Goal: Transaction & Acquisition: Purchase product/service

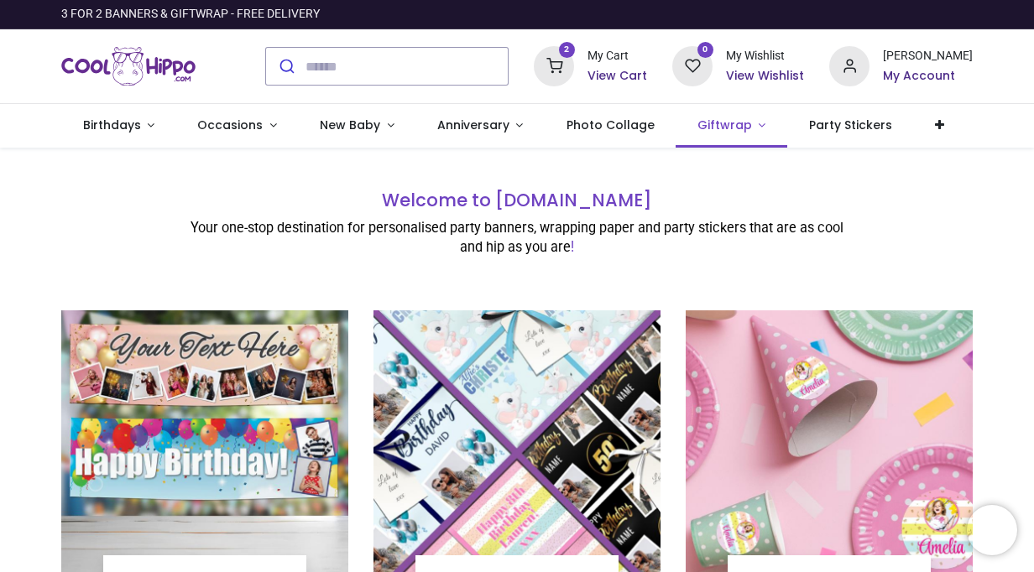
type input "**********"
click at [644, 79] on h6 "View Cart" at bounding box center [617, 76] width 60 height 17
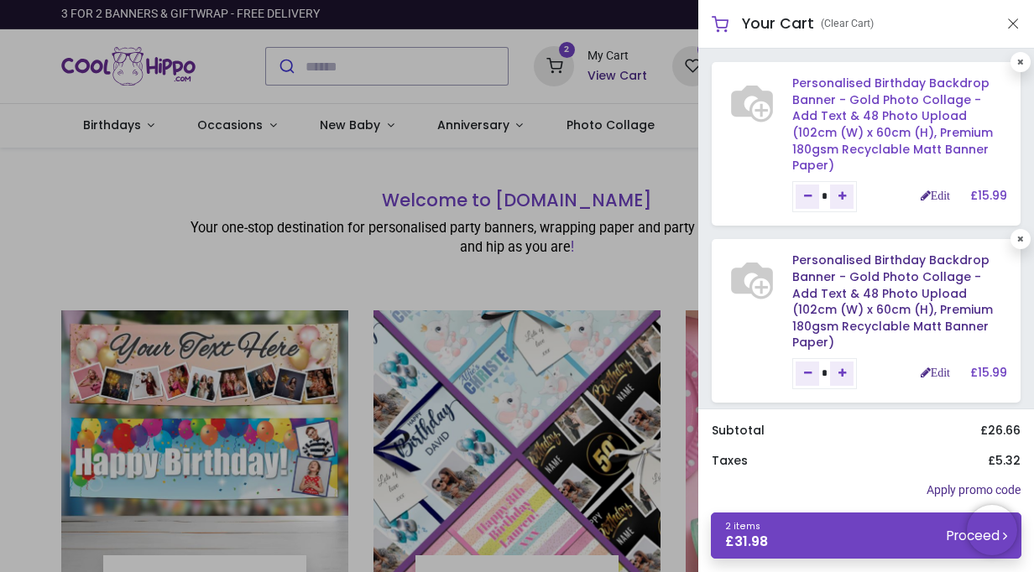
click at [866, 99] on link "Personalised Birthday Backdrop Banner - Gold Photo Collage - Add Text & 48 Phot…" at bounding box center [892, 124] width 201 height 99
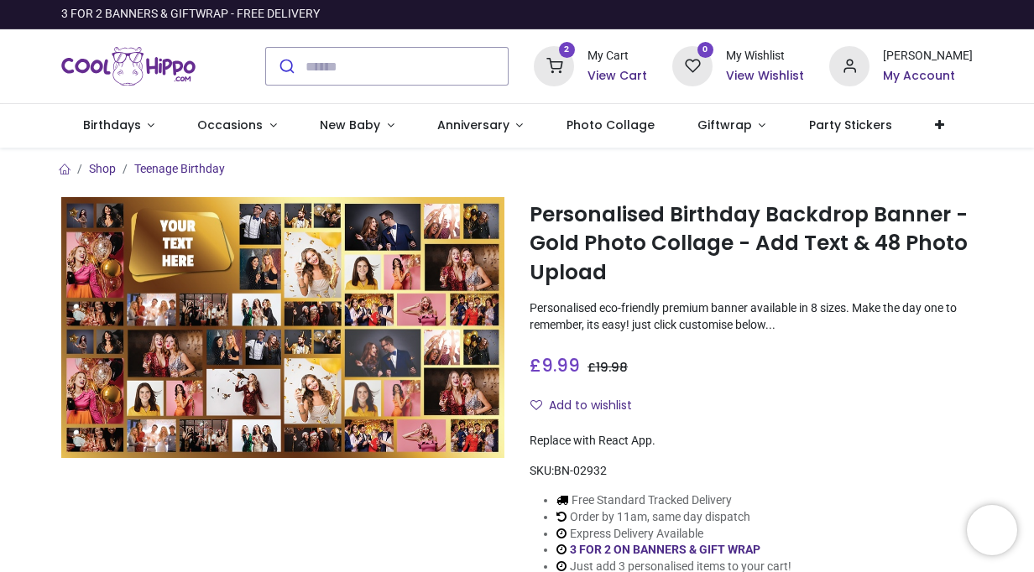
type input "**********"
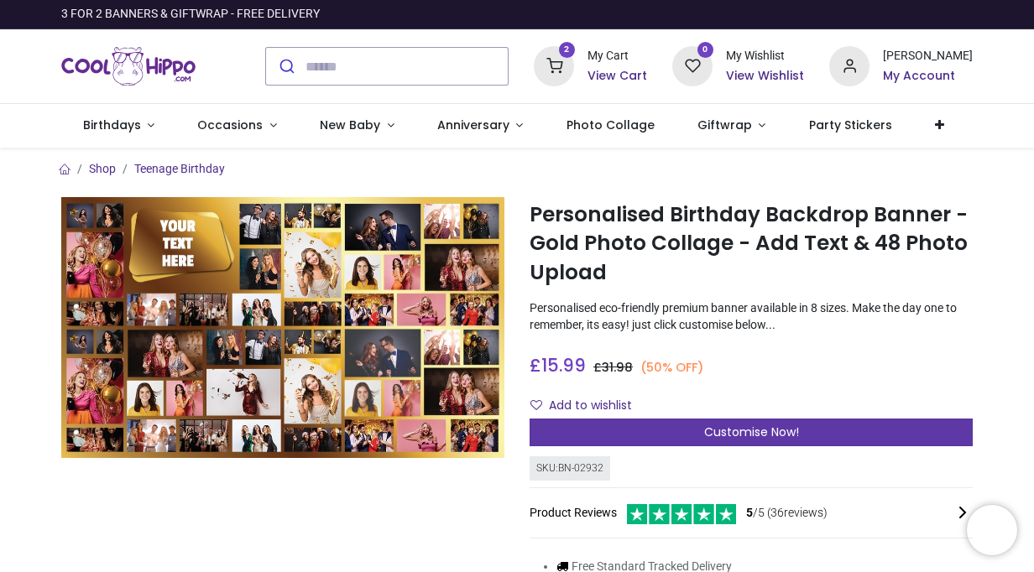
click at [641, 431] on div "Customise Now!" at bounding box center [751, 433] width 443 height 29
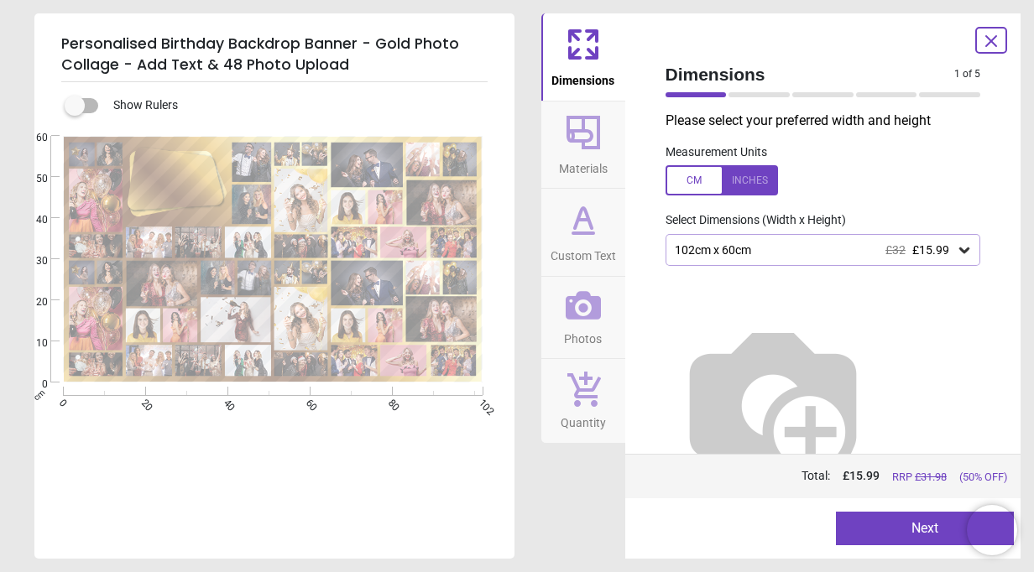
click at [873, 534] on button "Next" at bounding box center [925, 529] width 178 height 34
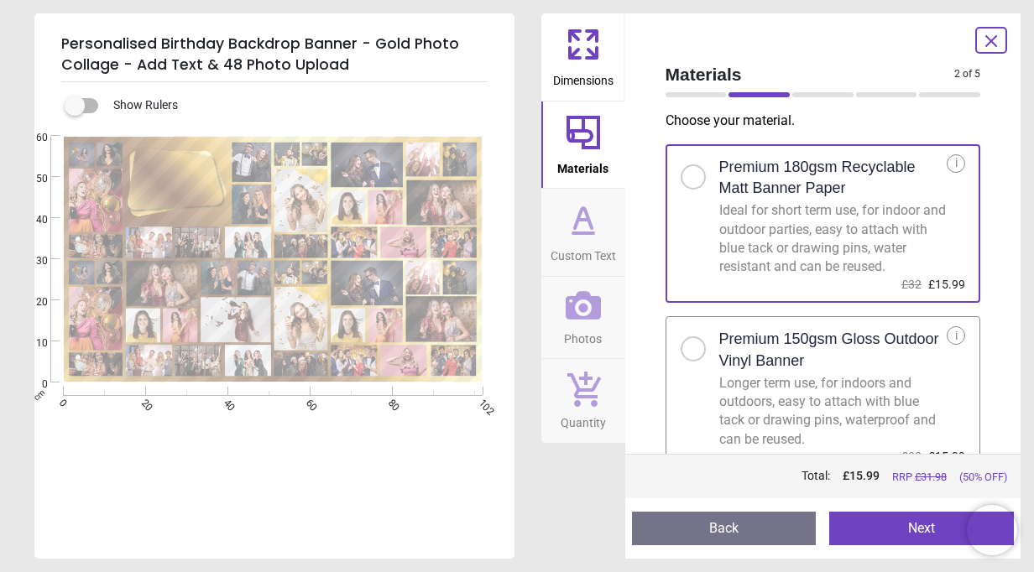
click at [863, 528] on button "Next" at bounding box center [921, 529] width 185 height 34
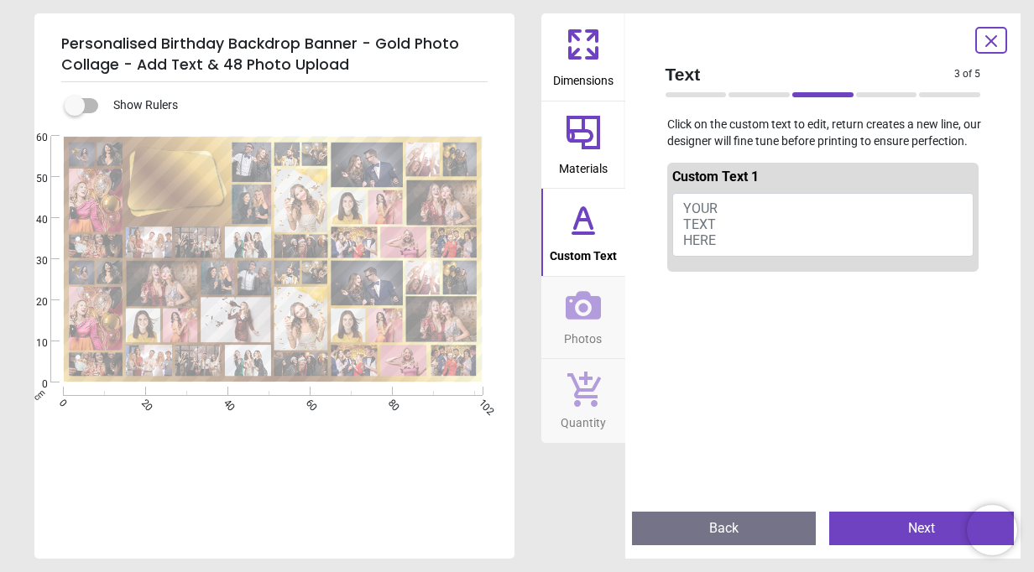
click at [708, 206] on span "YOUR TEXT HERE" at bounding box center [700, 225] width 34 height 48
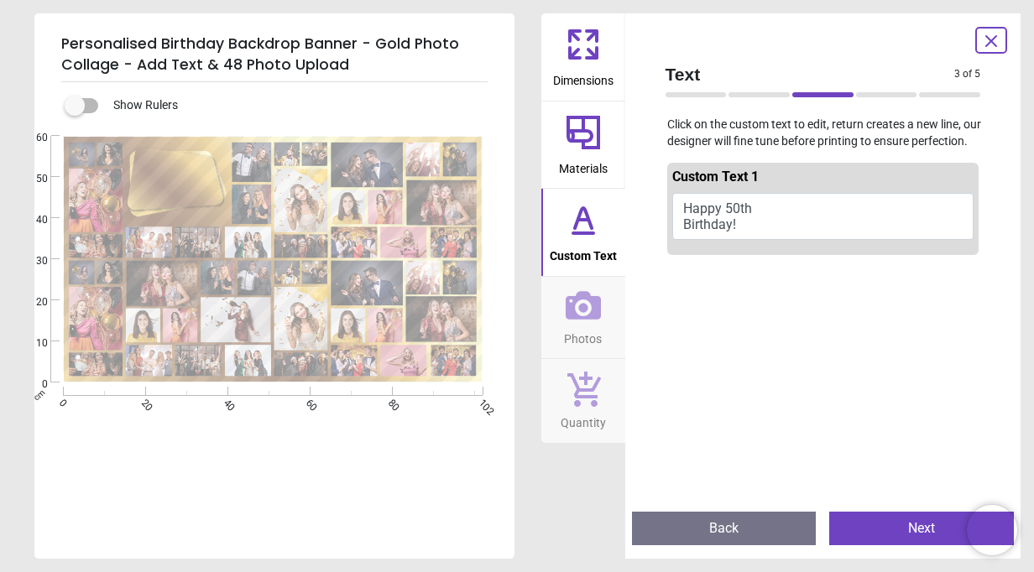
type textarea "**********"
click at [869, 530] on button "Next" at bounding box center [921, 529] width 185 height 34
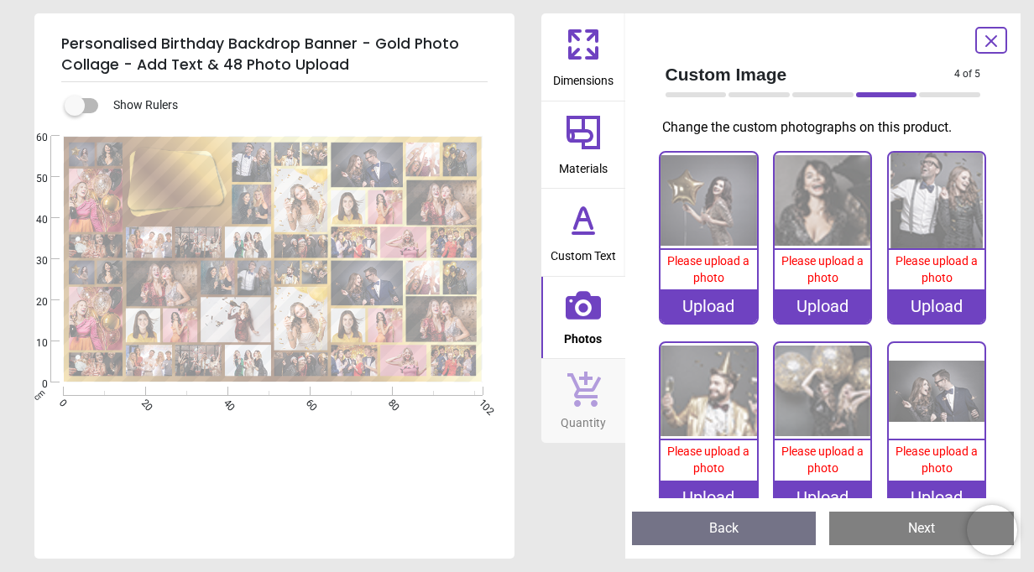
click at [460, 522] on div "**********" at bounding box center [274, 320] width 480 height 477
click at [552, 536] on div "Dimensions Materials Custom Text Photos Quantity" at bounding box center [583, 286] width 84 height 546
click at [688, 304] on div "Upload" at bounding box center [709, 307] width 96 height 34
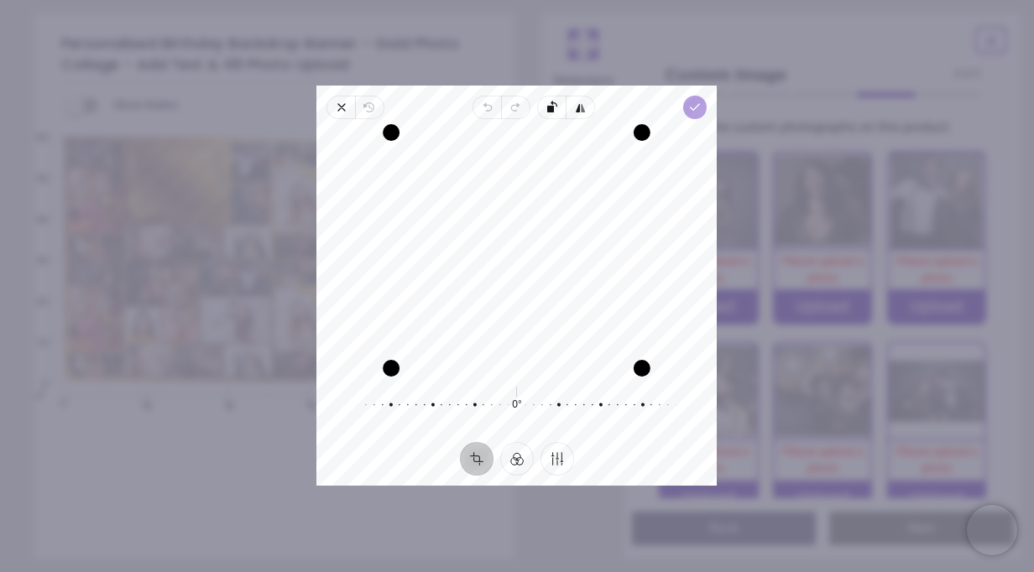
click at [692, 103] on icon "button" at bounding box center [695, 107] width 13 height 13
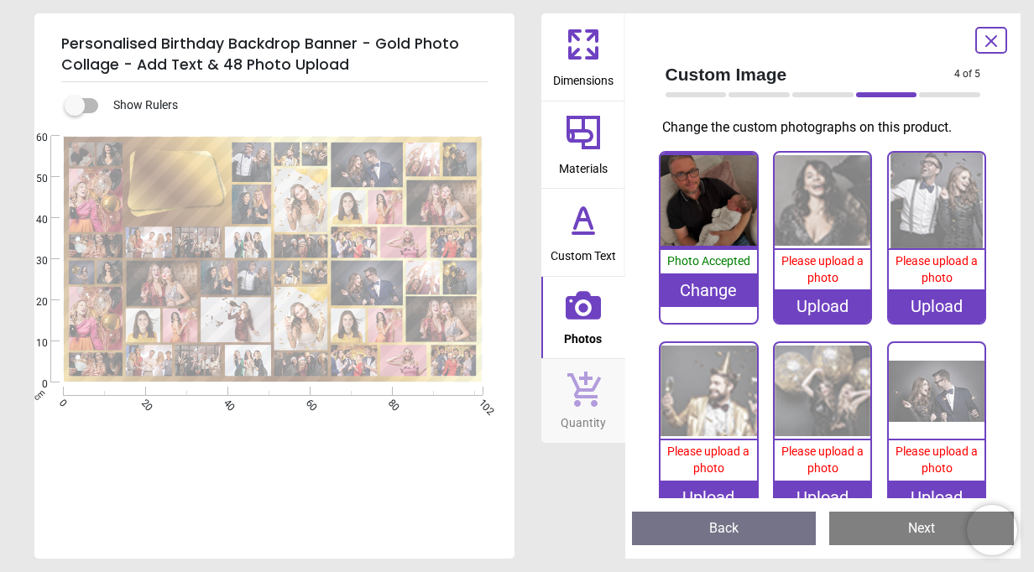
click at [806, 300] on div "Upload" at bounding box center [823, 307] width 96 height 34
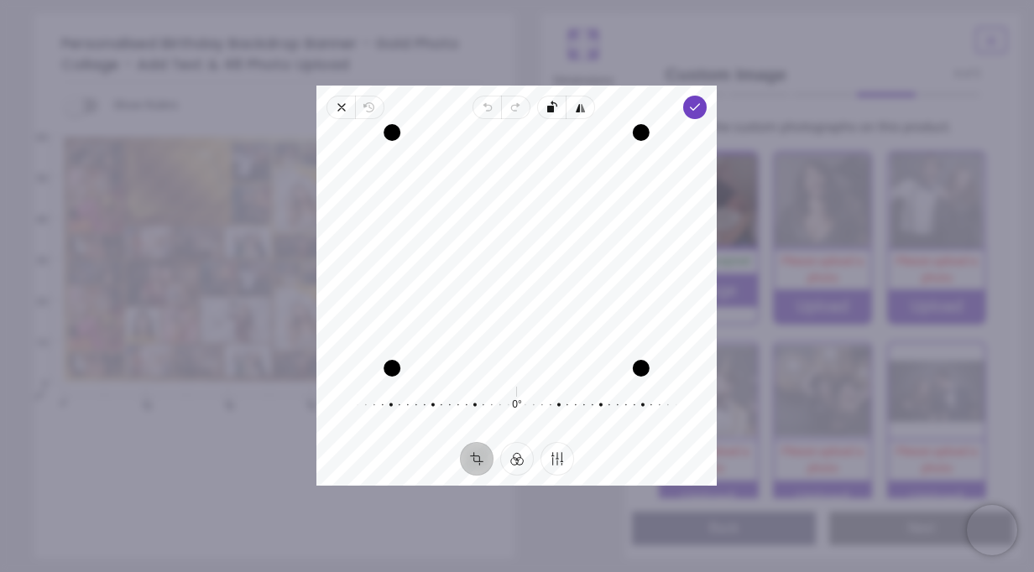
drag, startPoint x: 551, startPoint y: 295, endPoint x: 554, endPoint y: 354, distance: 59.6
click at [554, 354] on div "Recenter" at bounding box center [516, 251] width 373 height 236
click at [697, 102] on icon "button" at bounding box center [695, 107] width 13 height 13
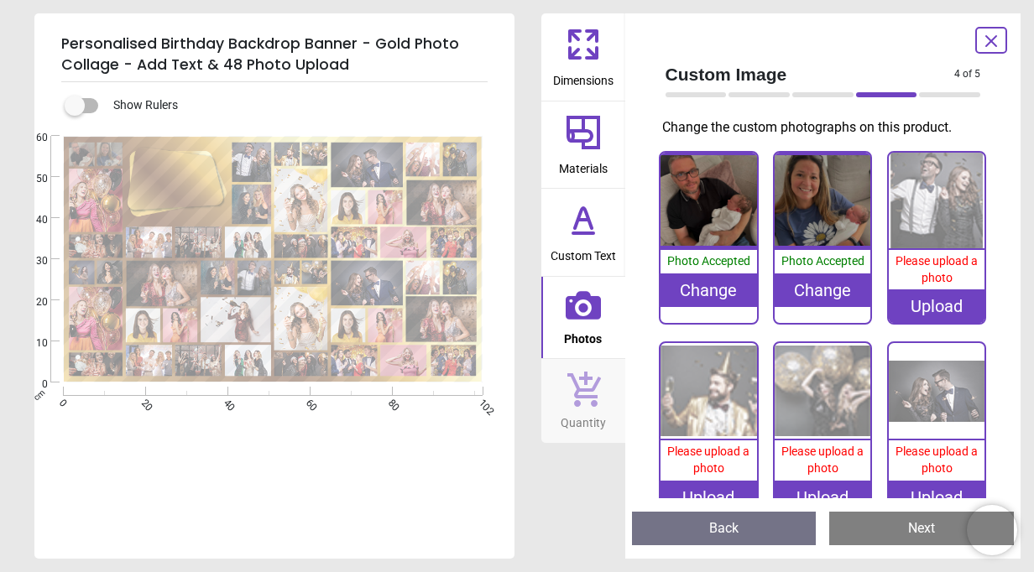
click at [285, 151] on image at bounding box center [286, 154] width 25 height 23
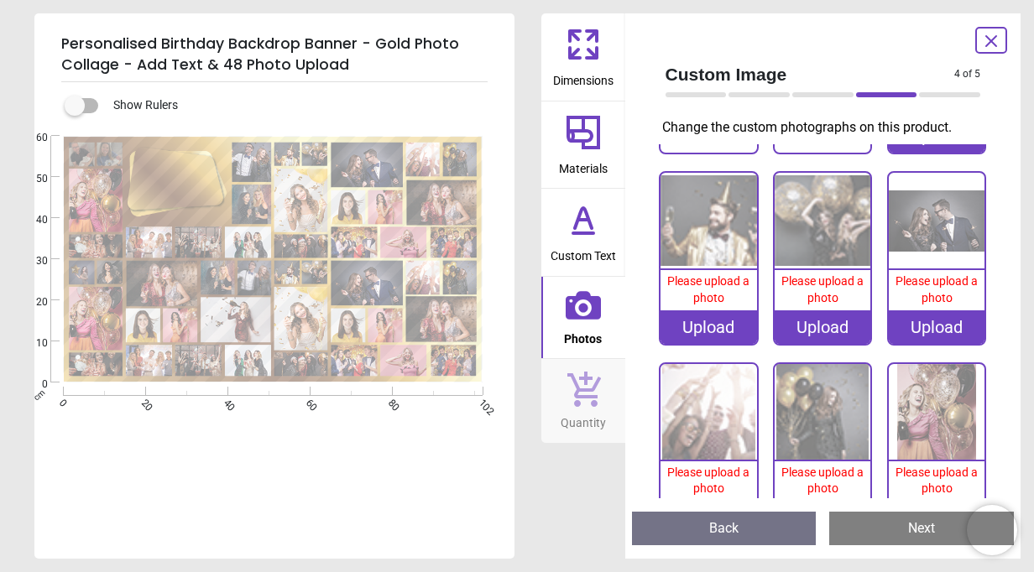
scroll to position [196, 0]
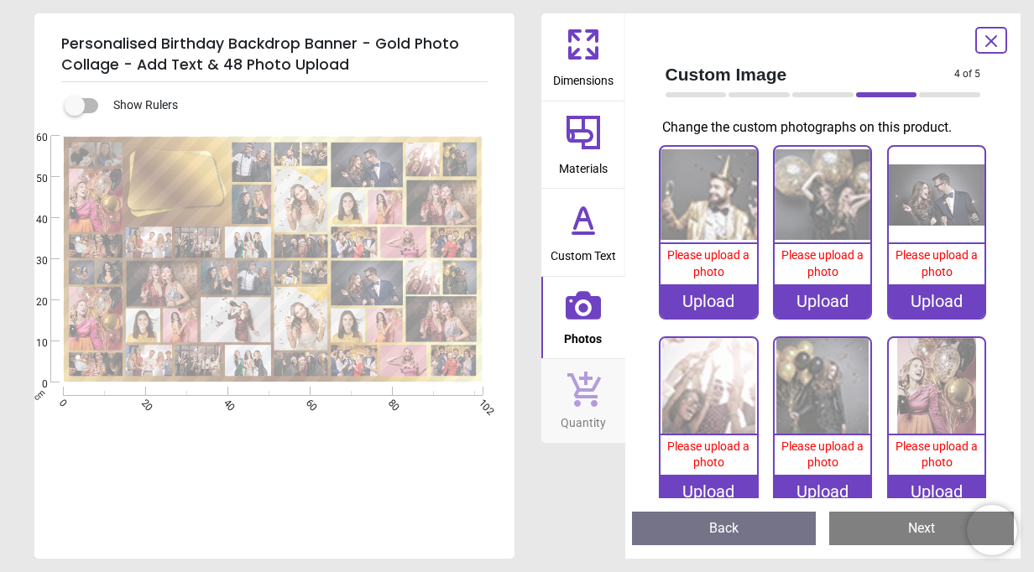
click at [289, 153] on image at bounding box center [286, 154] width 25 height 23
click at [359, 458] on div "**********" at bounding box center [272, 307] width 477 height 343
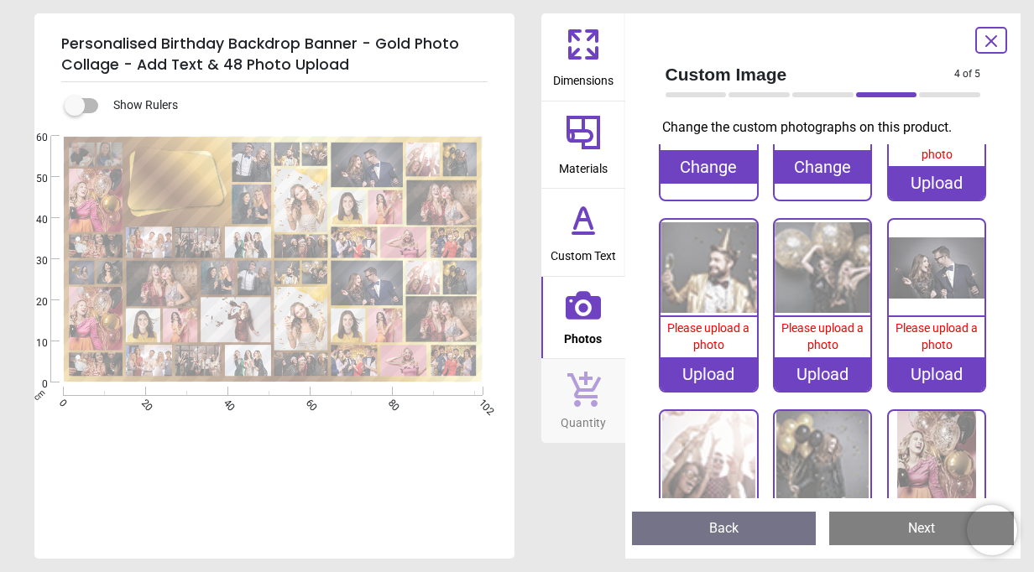
scroll to position [124, 0]
click at [715, 360] on div "Upload" at bounding box center [709, 374] width 96 height 34
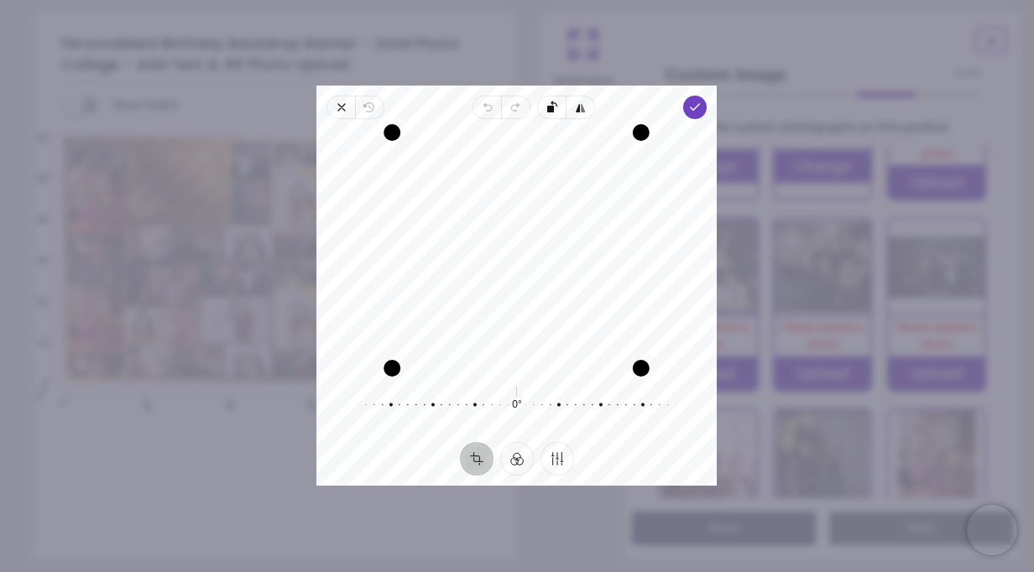
drag, startPoint x: 571, startPoint y: 314, endPoint x: 577, endPoint y: 326, distance: 13.5
click at [577, 326] on div "Recenter" at bounding box center [516, 251] width 373 height 236
click at [696, 110] on icon "button" at bounding box center [695, 107] width 13 height 13
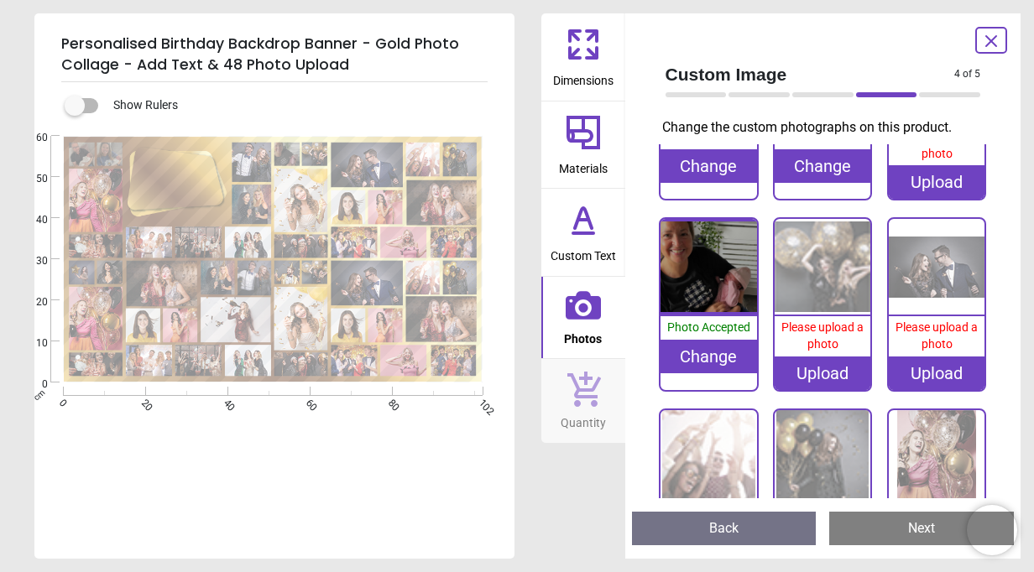
click at [186, 493] on div "**********" at bounding box center [274, 320] width 480 height 477
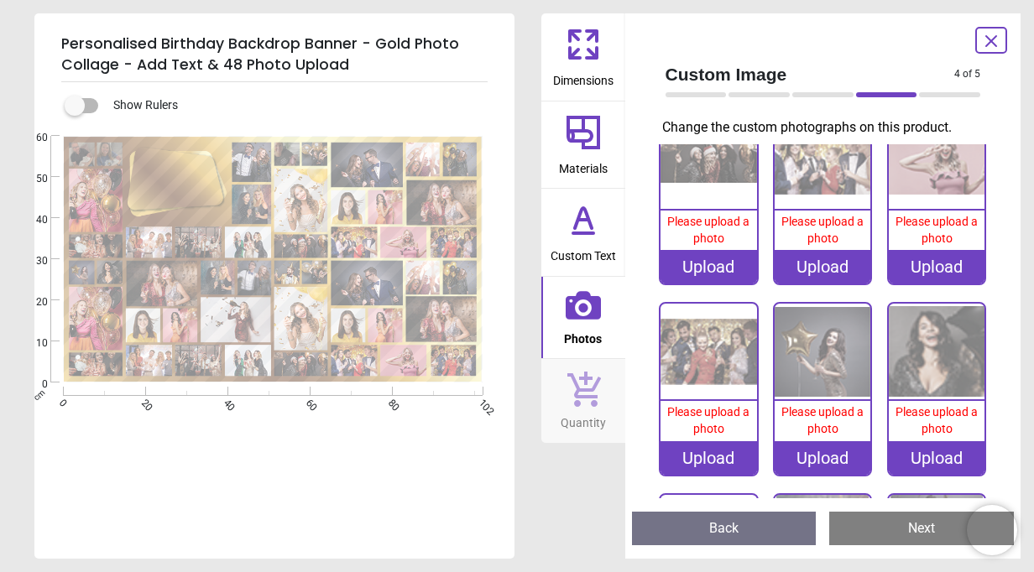
scroll to position [1179, 0]
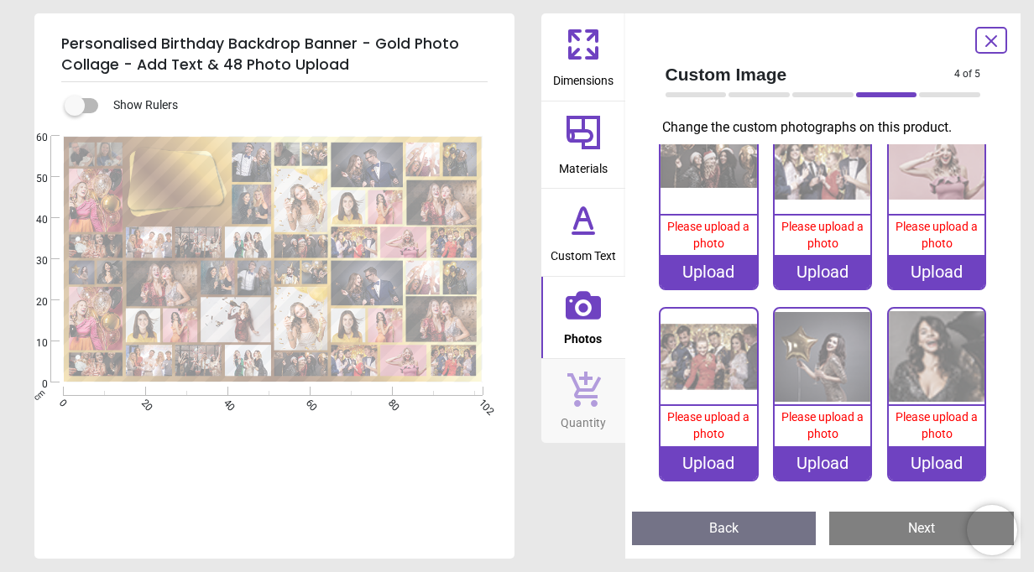
click at [802, 446] on div "Upload" at bounding box center [823, 463] width 96 height 34
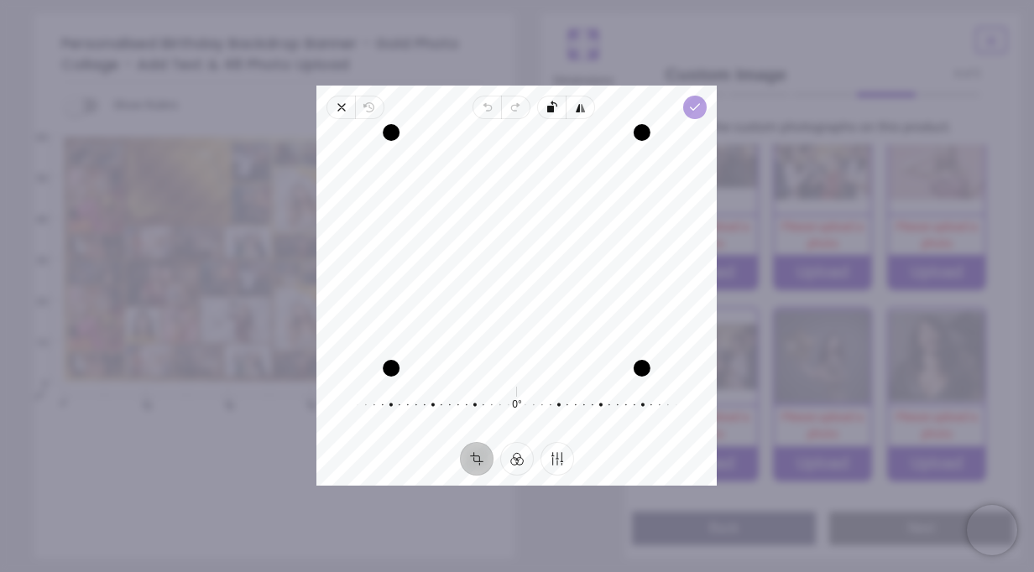
click at [700, 102] on icon "button" at bounding box center [695, 107] width 13 height 13
